Goal: Information Seeking & Learning: Find specific fact

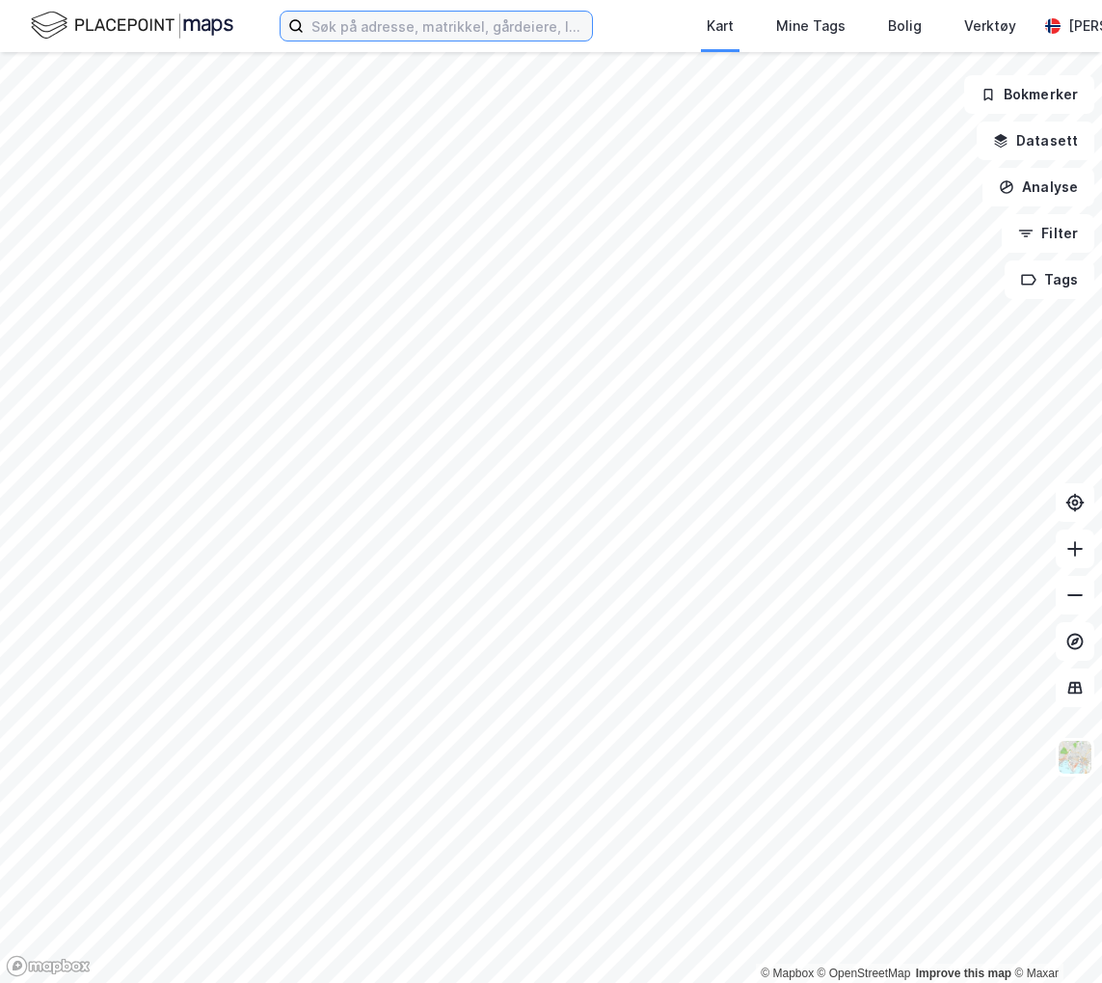
click at [475, 13] on input at bounding box center [448, 26] width 288 height 29
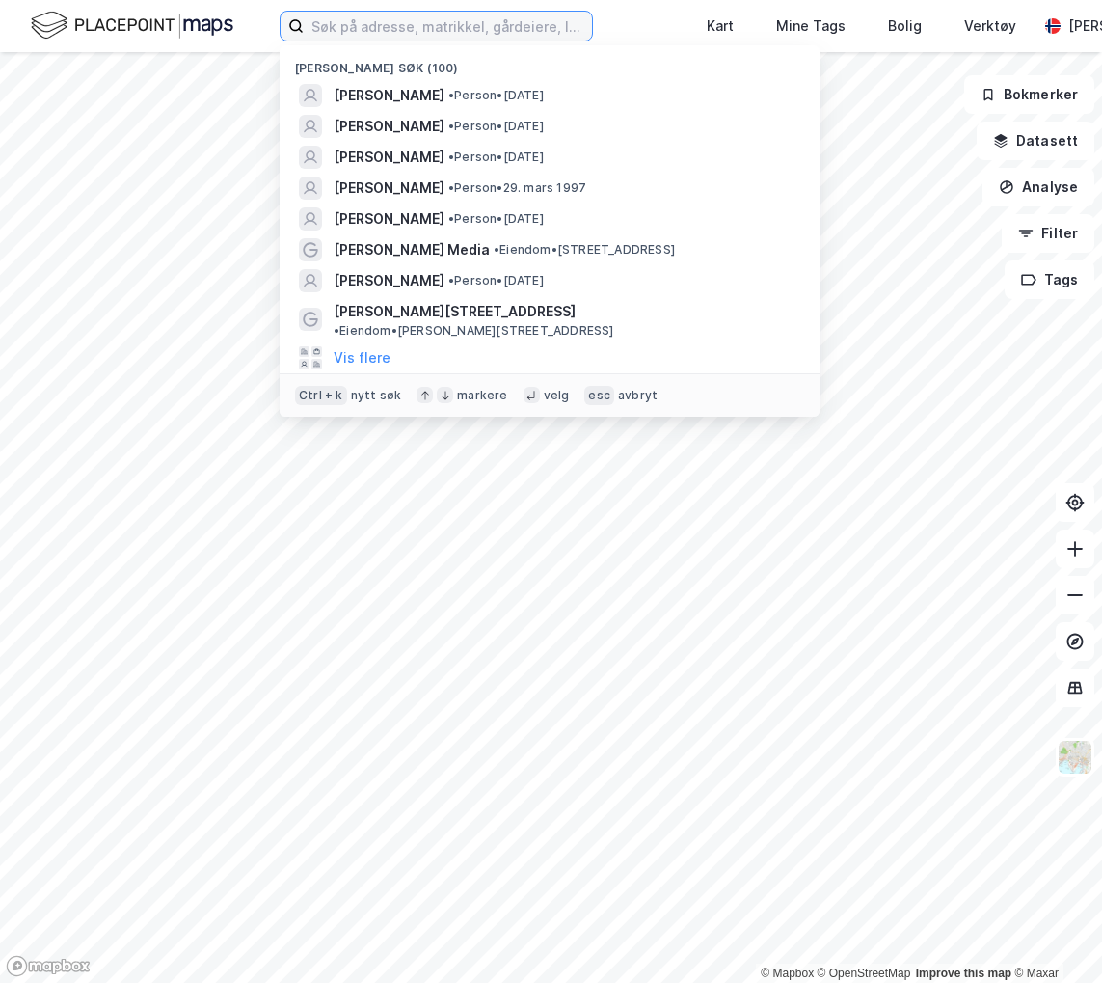
paste input "[PERSON_NAME]"
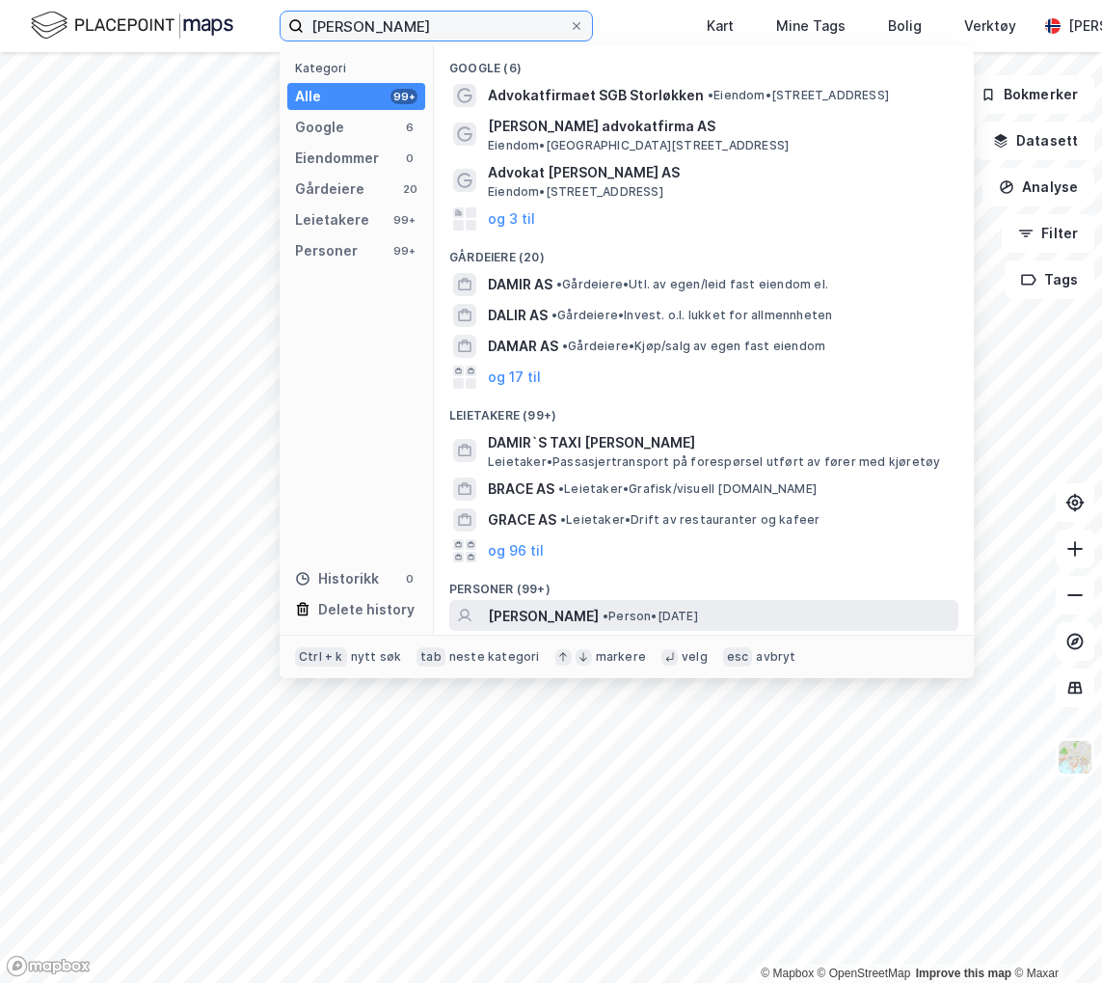
type input "[PERSON_NAME]"
click at [584, 612] on div "[PERSON_NAME] • Person • [DATE]" at bounding box center [721, 616] width 467 height 23
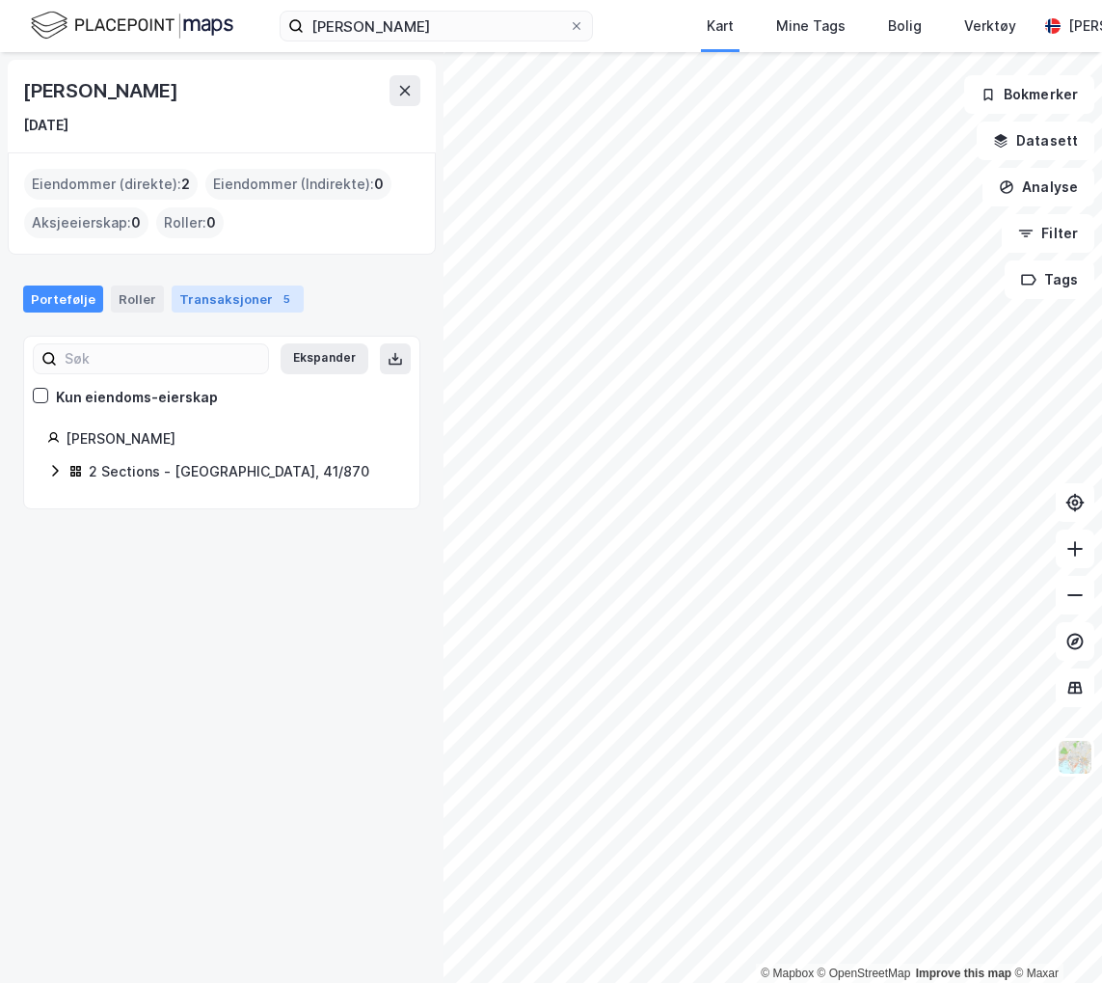
click at [252, 299] on div "Transaksjoner 5" at bounding box center [238, 298] width 132 height 27
